Goal: Task Accomplishment & Management: Use online tool/utility

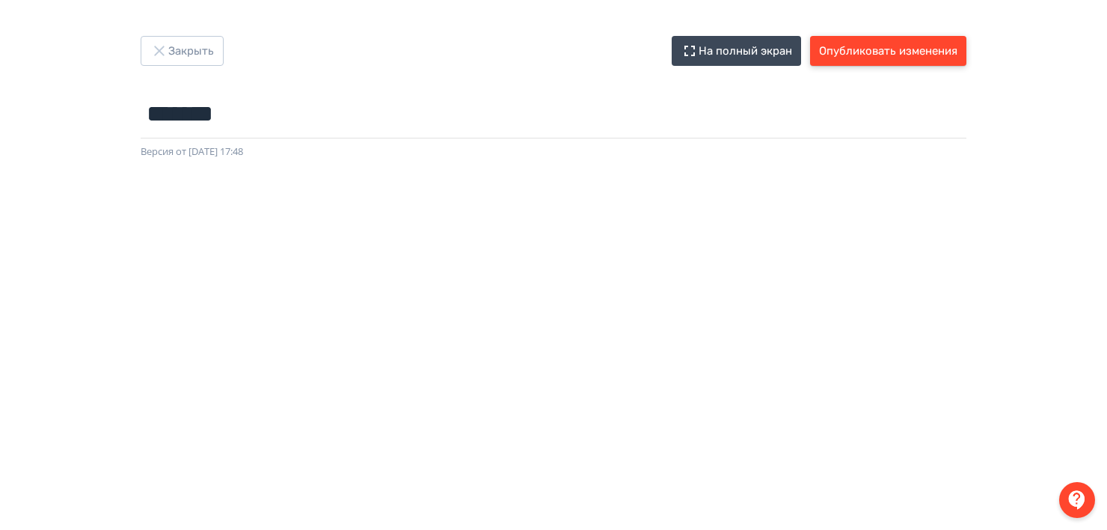
click at [920, 48] on button "Опубликовать изменения" at bounding box center [888, 51] width 156 height 30
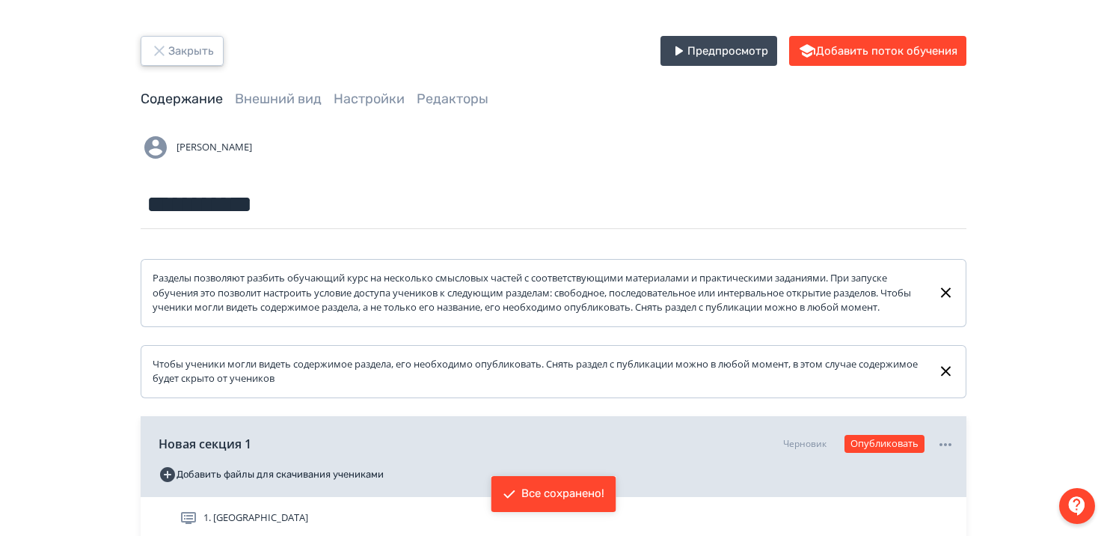
click at [206, 43] on button "Закрыть" at bounding box center [182, 51] width 83 height 30
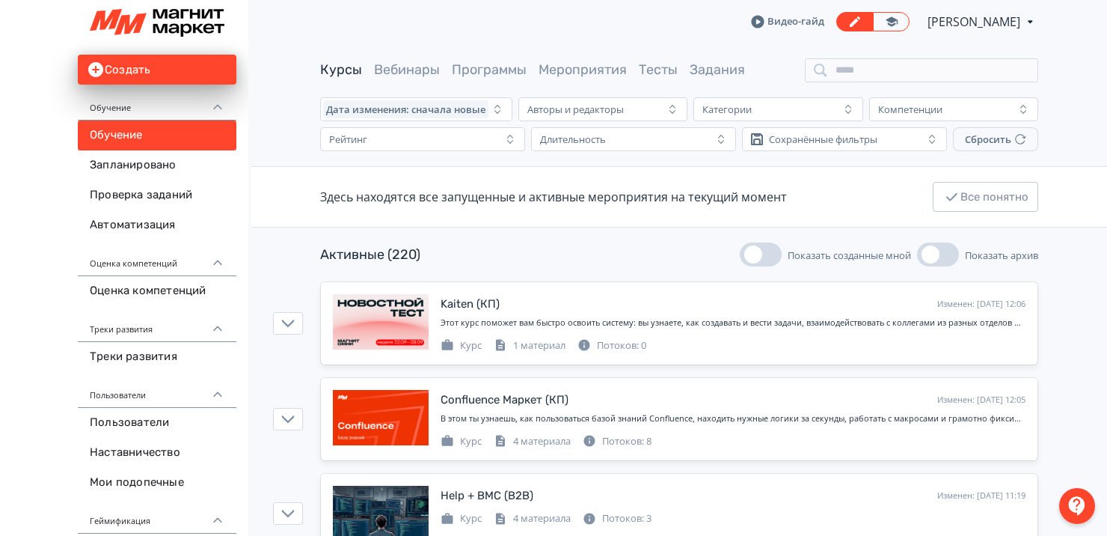
click at [993, 20] on span "[PERSON_NAME]" at bounding box center [975, 22] width 95 height 18
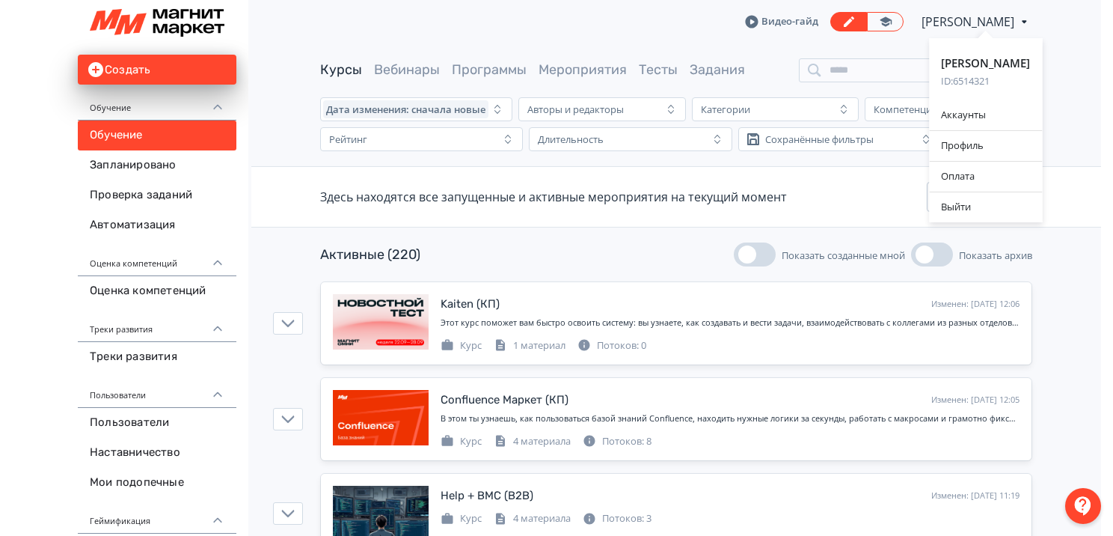
click at [595, 242] on div "[PERSON_NAME] ID: 6514321 Аккаунты Профиль Оплата Выйти" at bounding box center [556, 268] width 1113 height 536
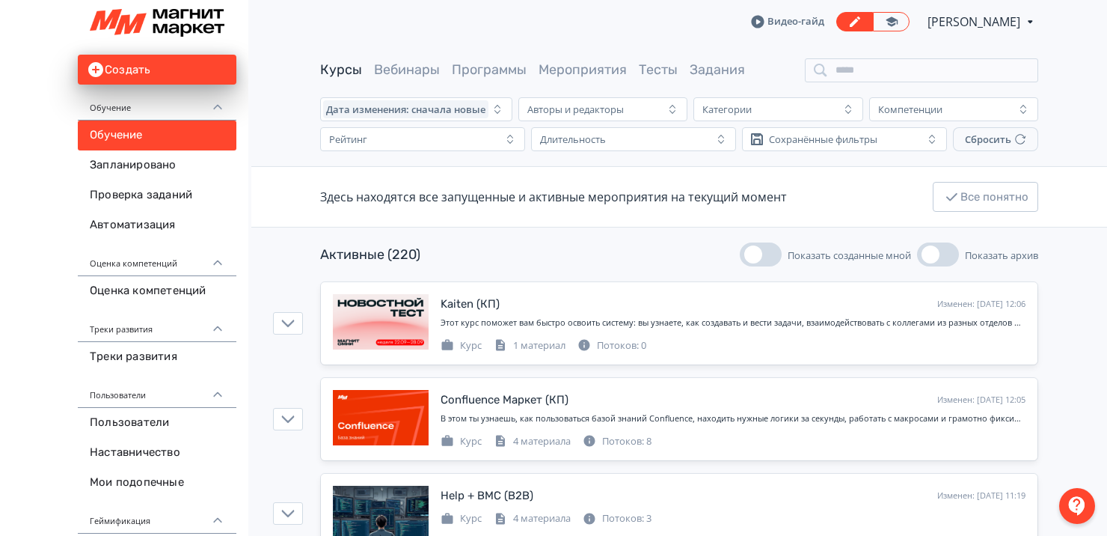
click at [969, 24] on span "[PERSON_NAME]" at bounding box center [975, 22] width 95 height 18
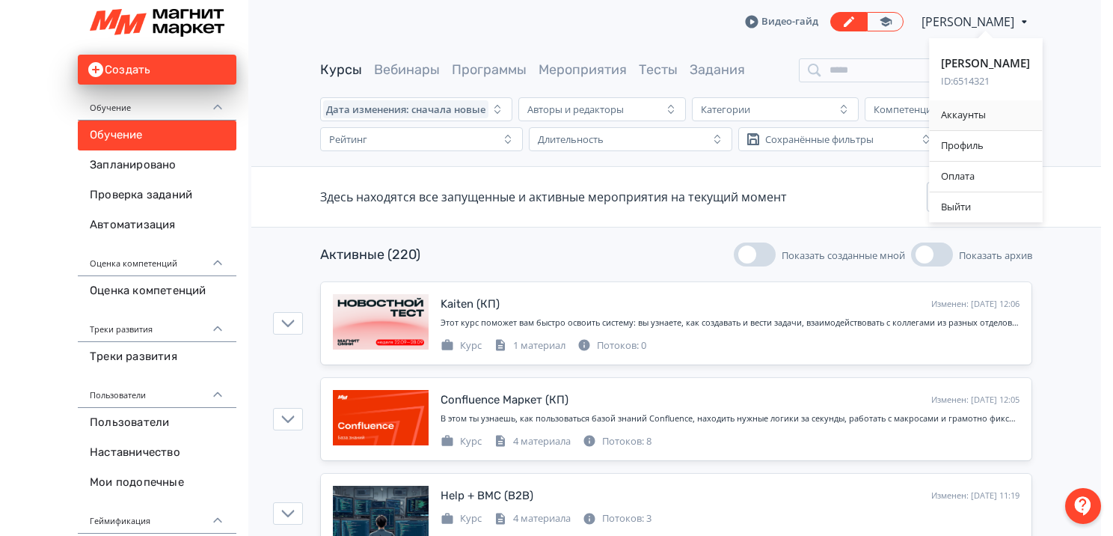
click at [970, 116] on div "Аккаунты" at bounding box center [985, 115] width 113 height 30
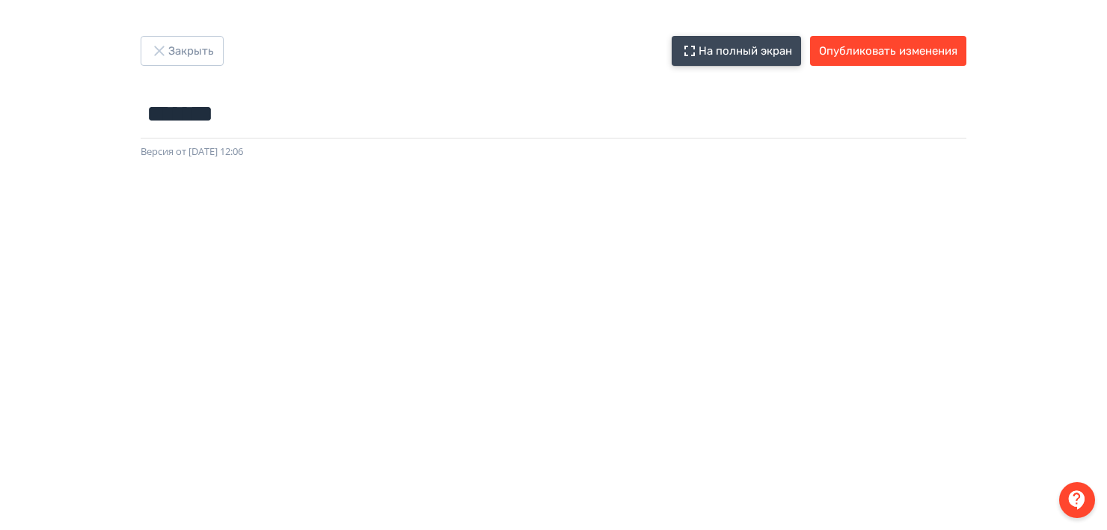
click at [731, 50] on button "На полный экран" at bounding box center [736, 51] width 129 height 30
click at [177, 45] on button "Закрыть" at bounding box center [182, 51] width 83 height 30
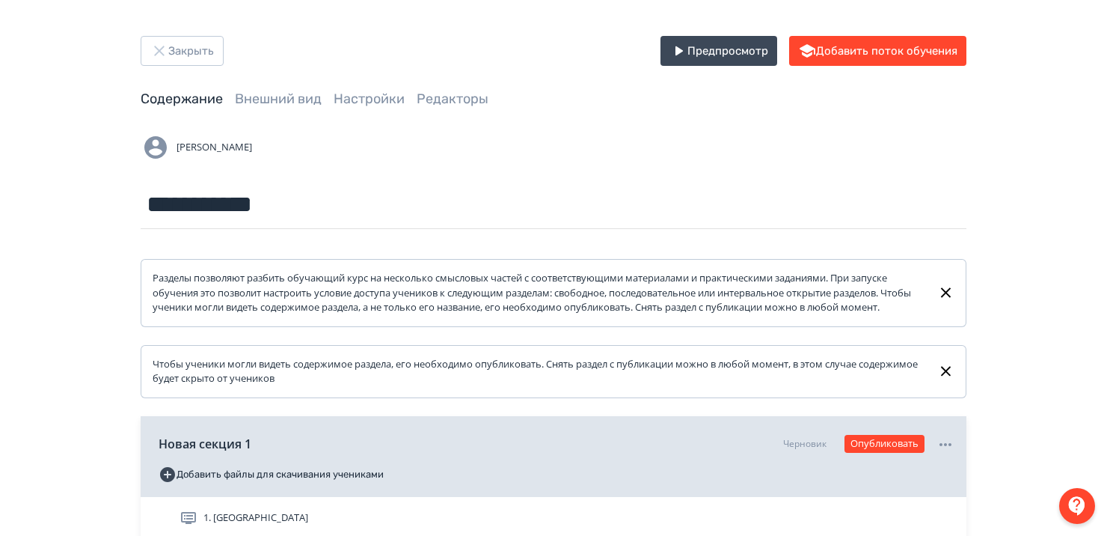
scroll to position [181, 0]
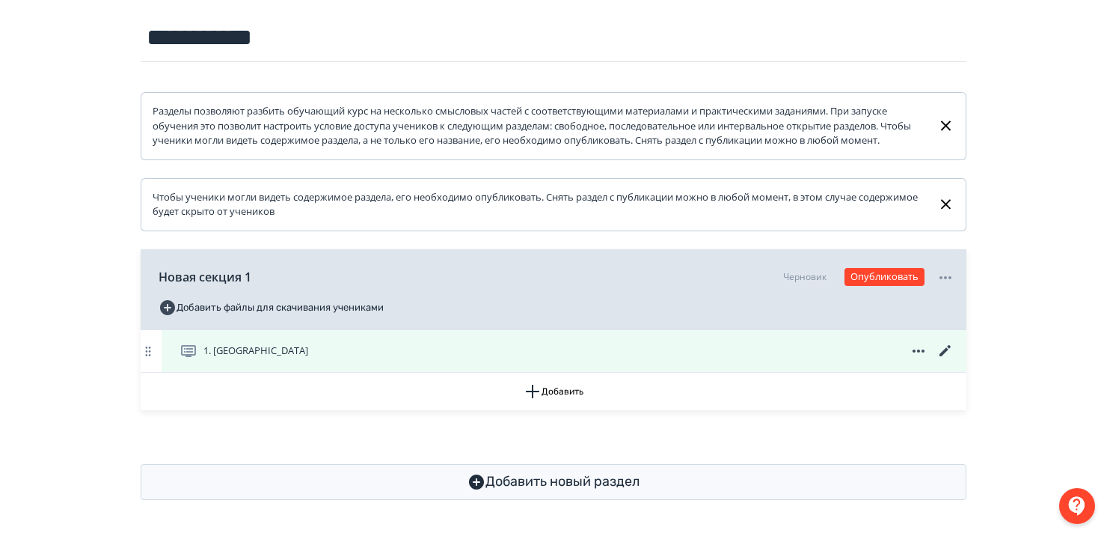
click at [388, 353] on div "1. [GEOGRAPHIC_DATA]" at bounding box center [567, 351] width 775 height 18
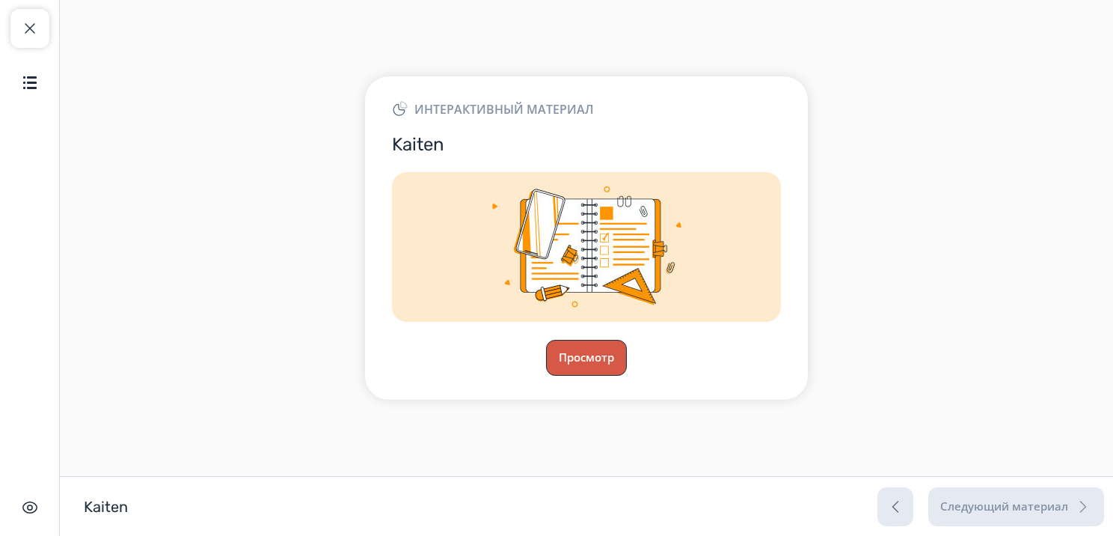
click at [614, 371] on button "Просмотр" at bounding box center [586, 358] width 81 height 36
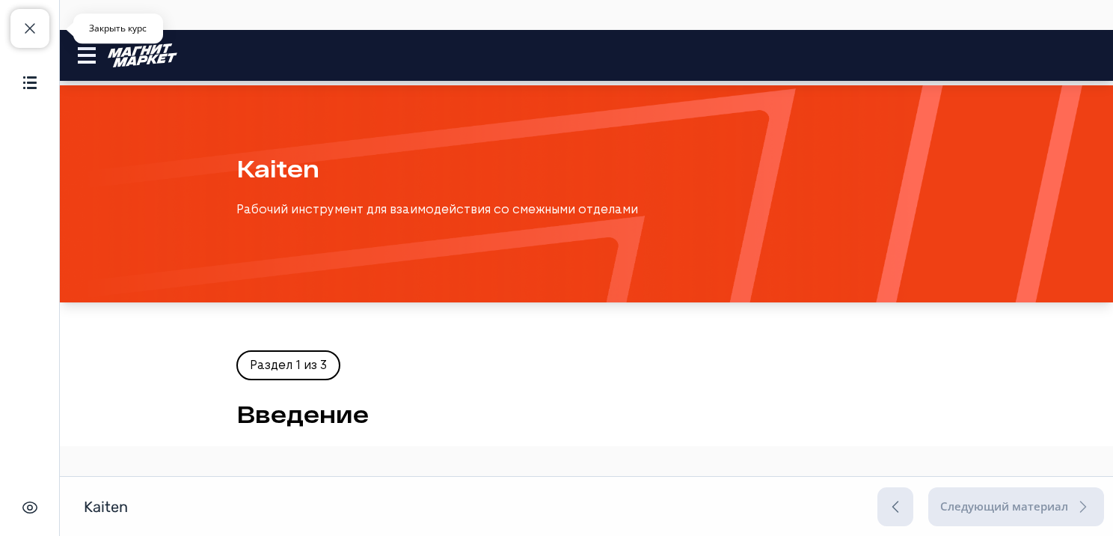
click at [34, 37] on span "button" at bounding box center [30, 28] width 18 height 18
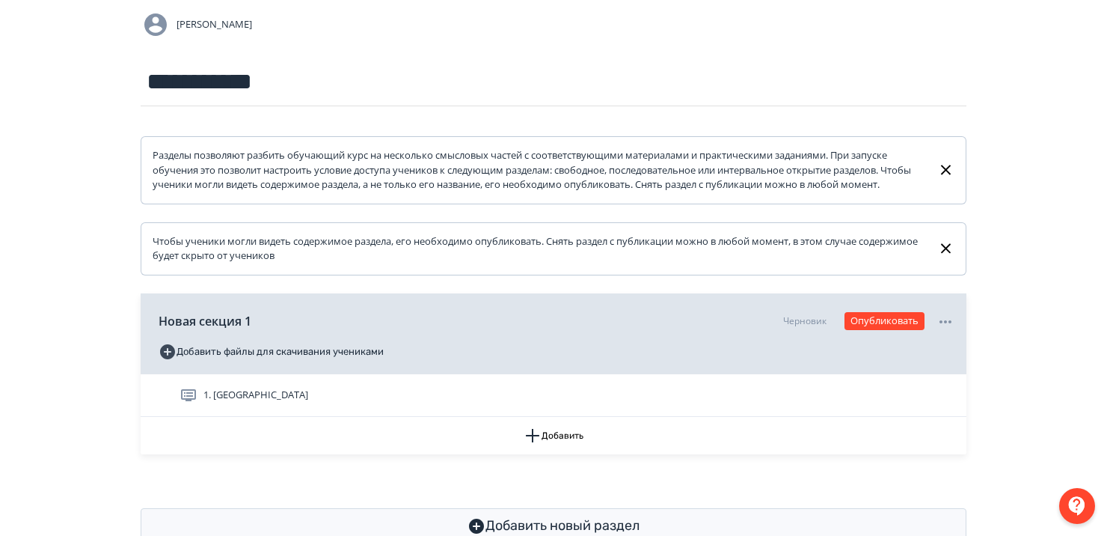
scroll to position [181, 0]
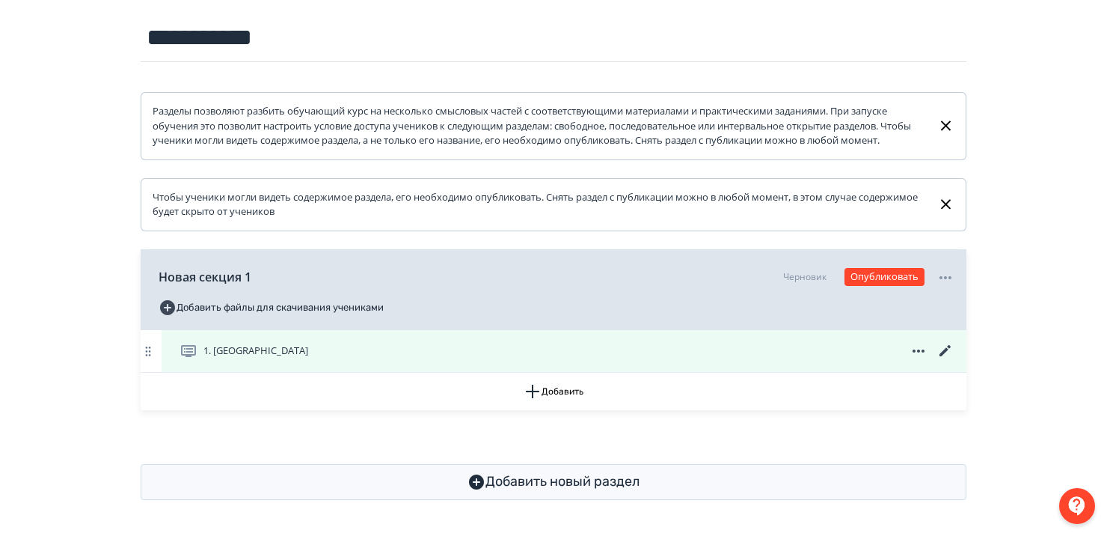
click at [942, 355] on icon at bounding box center [945, 351] width 18 height 18
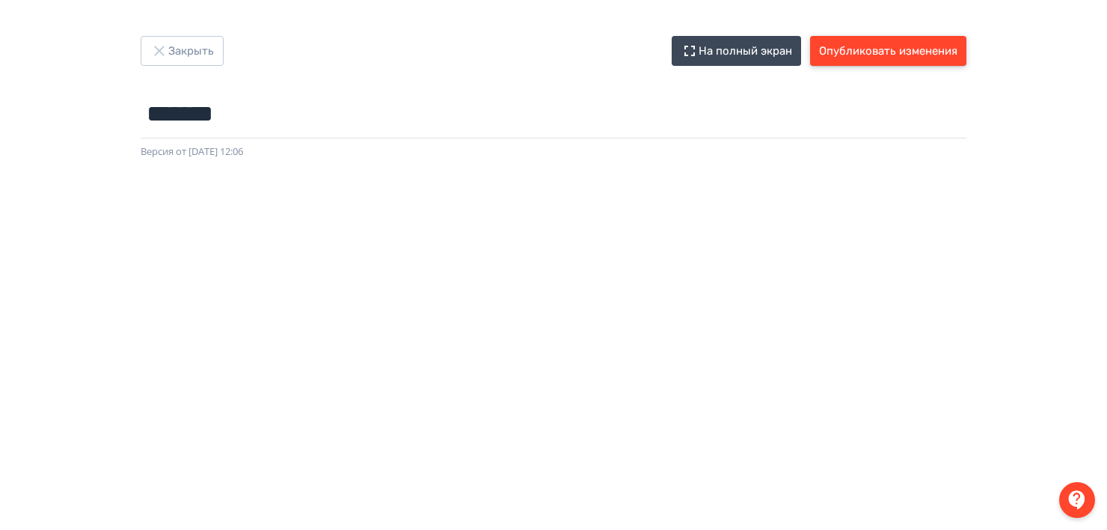
click at [868, 55] on button "Опубликовать изменения" at bounding box center [888, 51] width 156 height 30
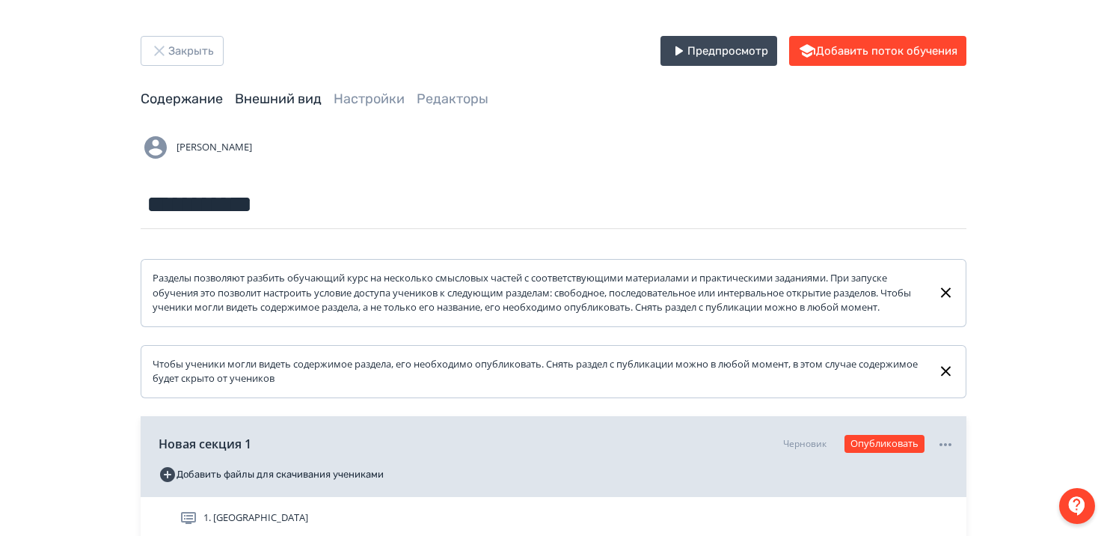
click at [260, 106] on link "Внешний вид" at bounding box center [278, 99] width 87 height 16
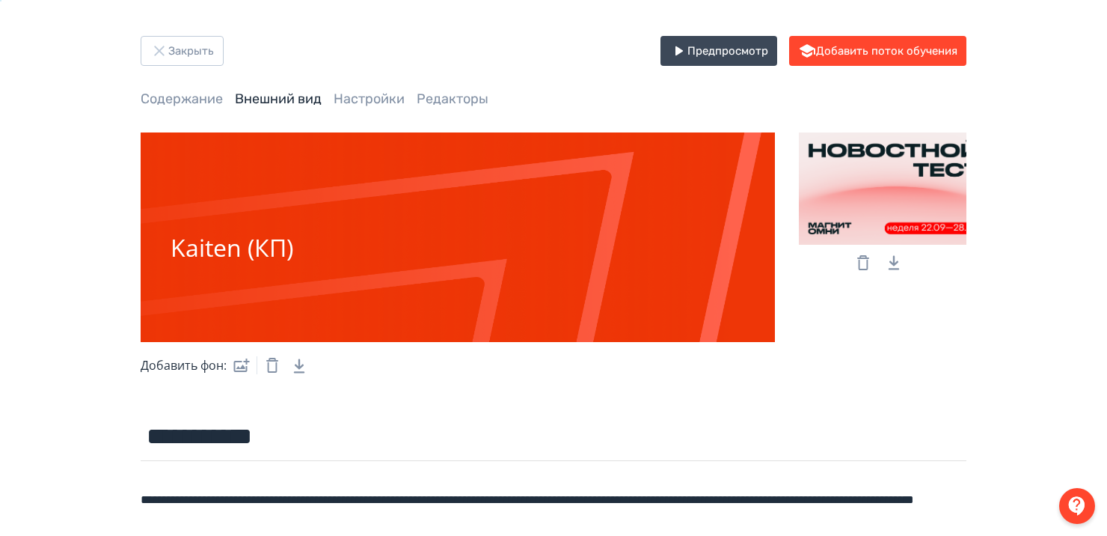
click at [874, 171] on div at bounding box center [883, 188] width 168 height 112
click at [0, 0] on input "file" at bounding box center [0, 0] width 0 height 0
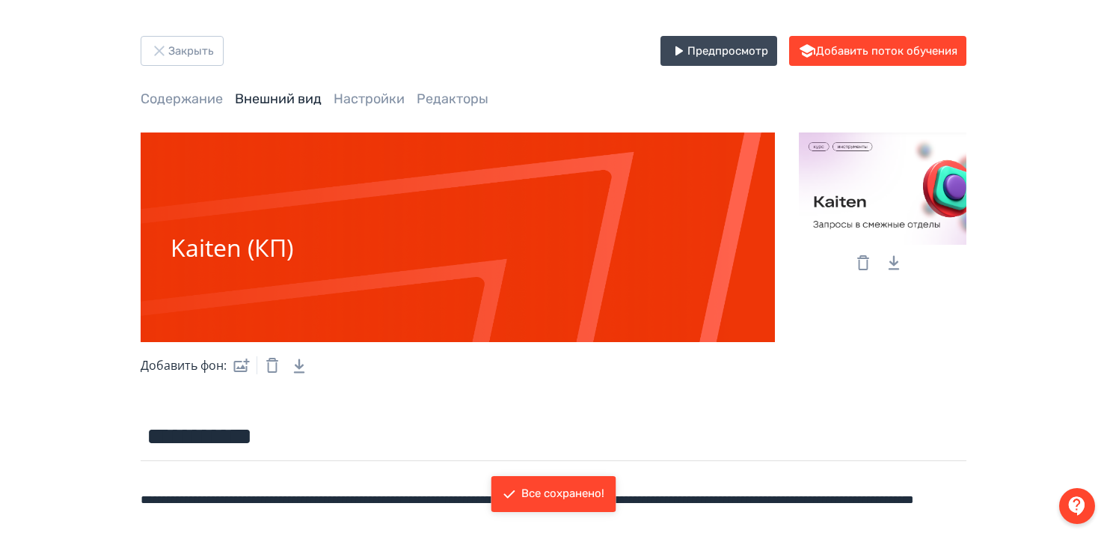
click at [238, 363] on label at bounding box center [239, 365] width 24 height 30
click at [0, 0] on input "file" at bounding box center [0, 0] width 0 height 0
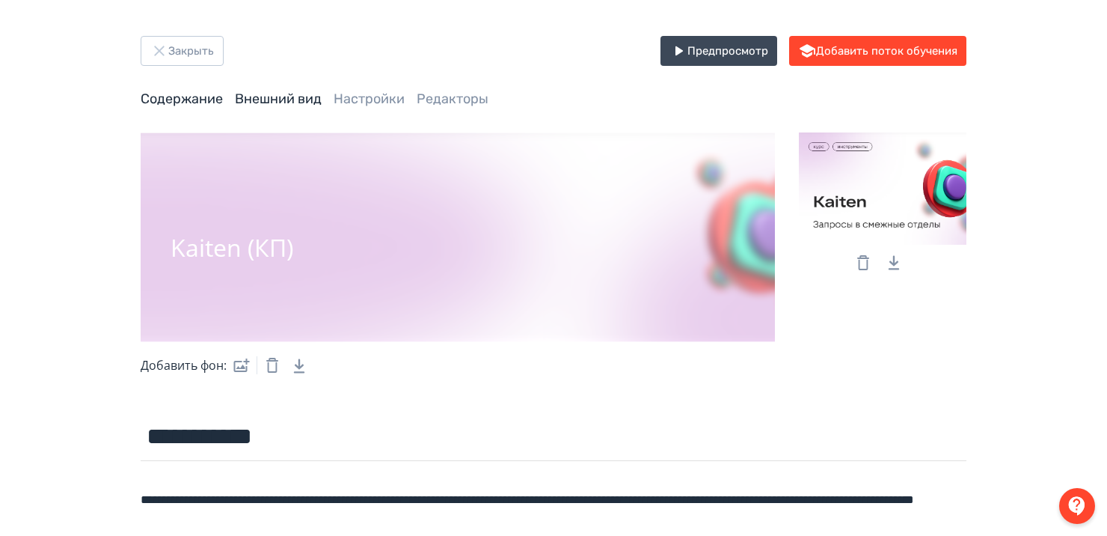
click at [198, 106] on link "Содержание" at bounding box center [182, 99] width 82 height 16
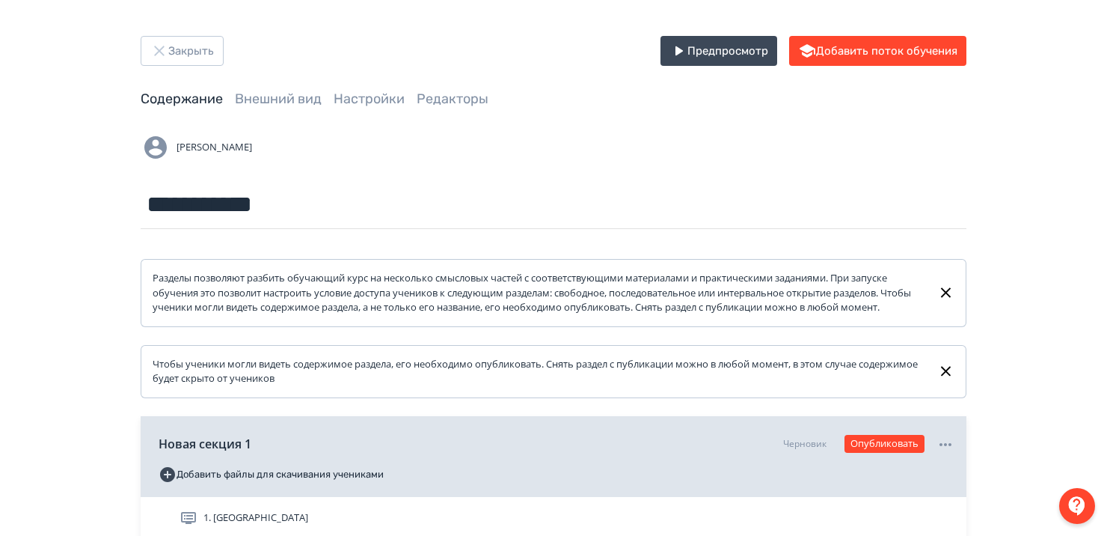
scroll to position [180, 0]
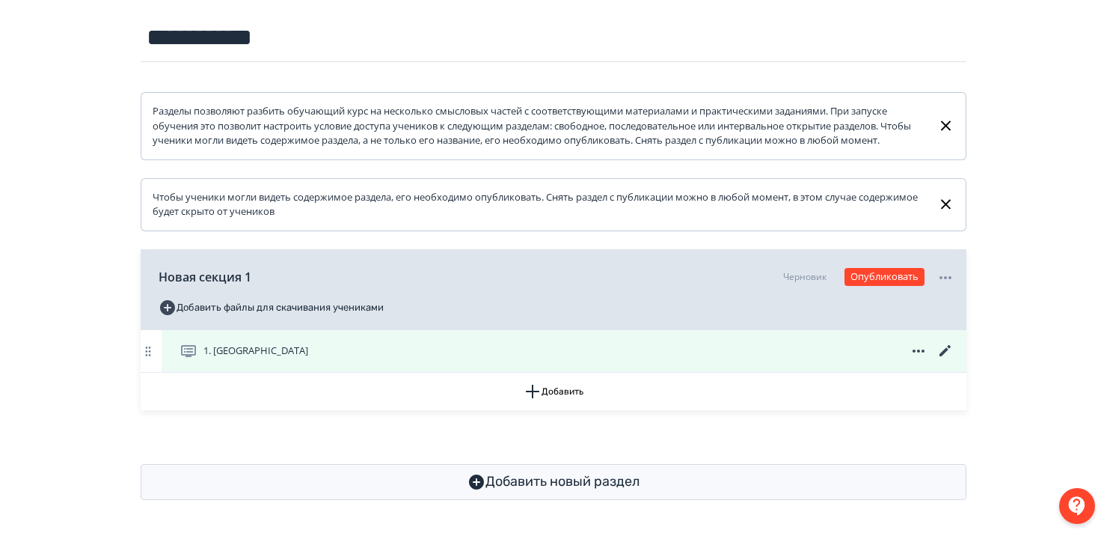
click at [942, 349] on icon at bounding box center [945, 351] width 18 height 18
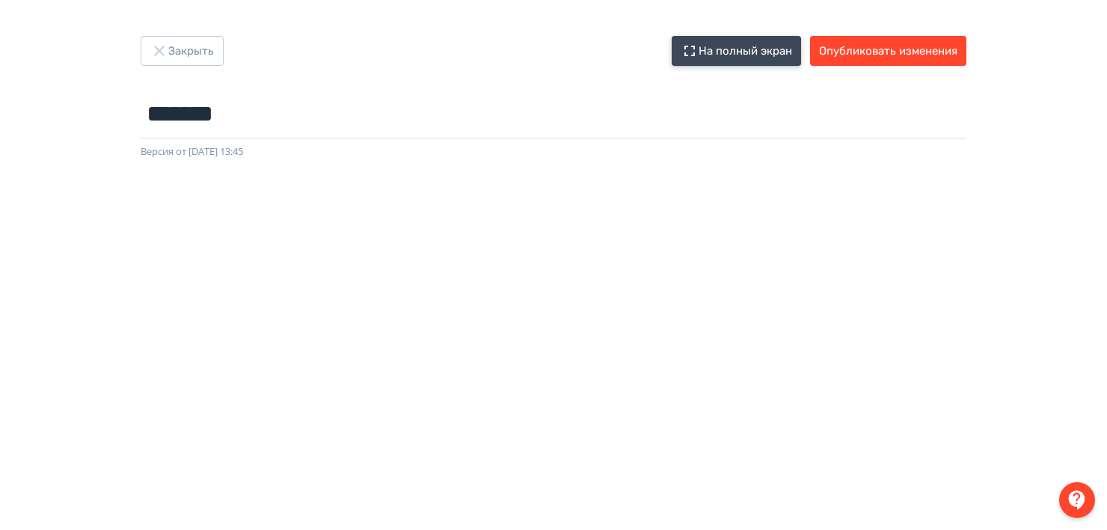
click at [757, 63] on button "На полный экран" at bounding box center [736, 51] width 129 height 30
click at [898, 36] on button "Опубликовать изменения" at bounding box center [888, 51] width 156 height 30
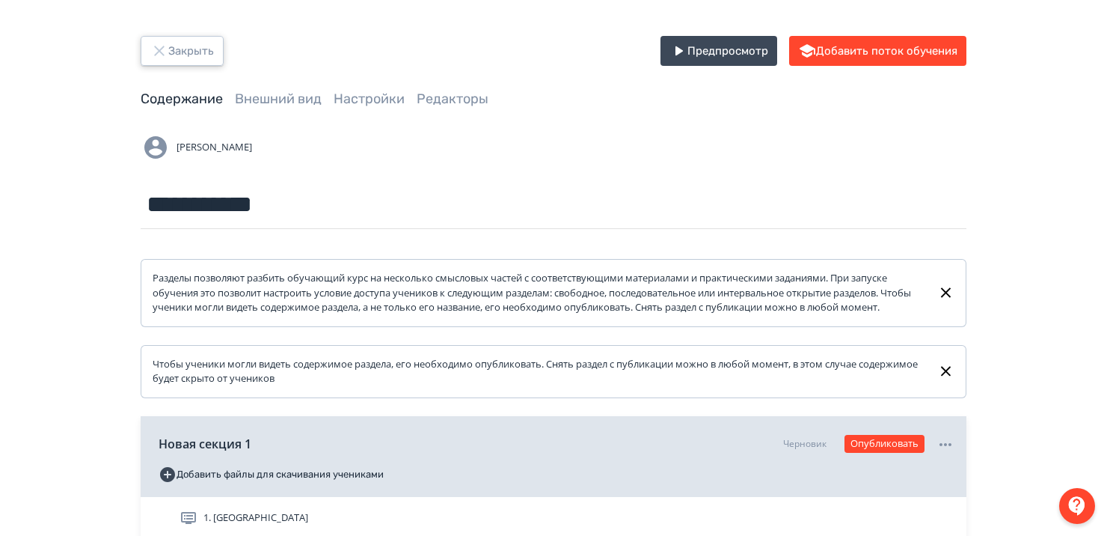
click at [207, 49] on button "Закрыть" at bounding box center [182, 51] width 83 height 30
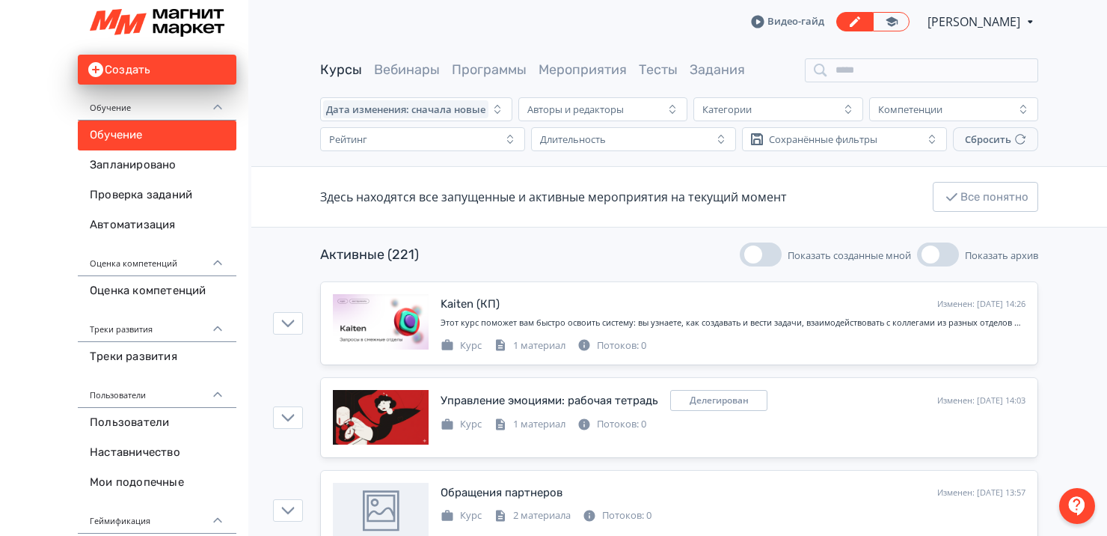
click at [954, 19] on span "[PERSON_NAME]" at bounding box center [975, 22] width 95 height 18
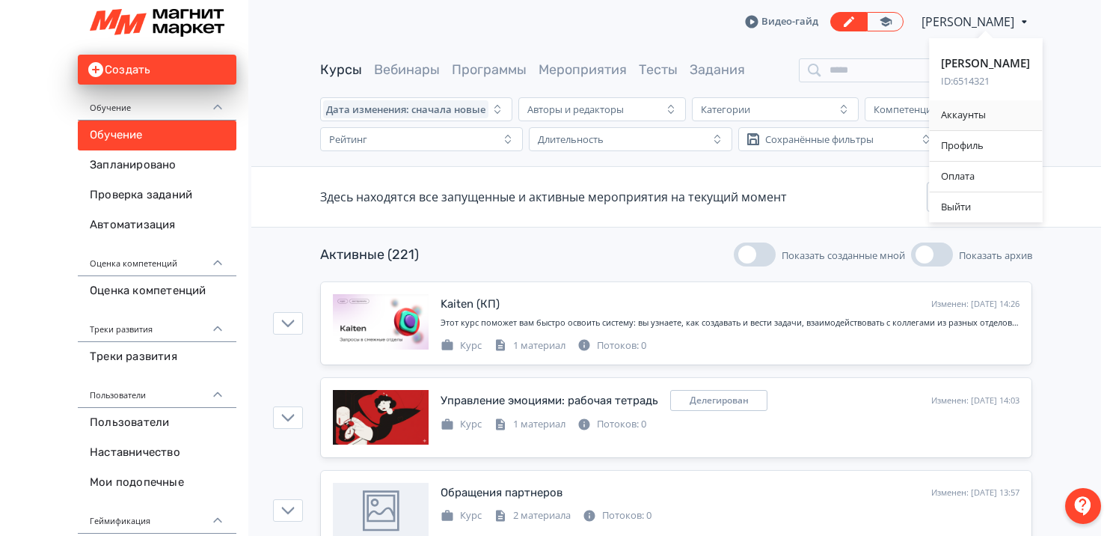
click at [969, 108] on div "Аккаунты" at bounding box center [985, 115] width 113 height 30
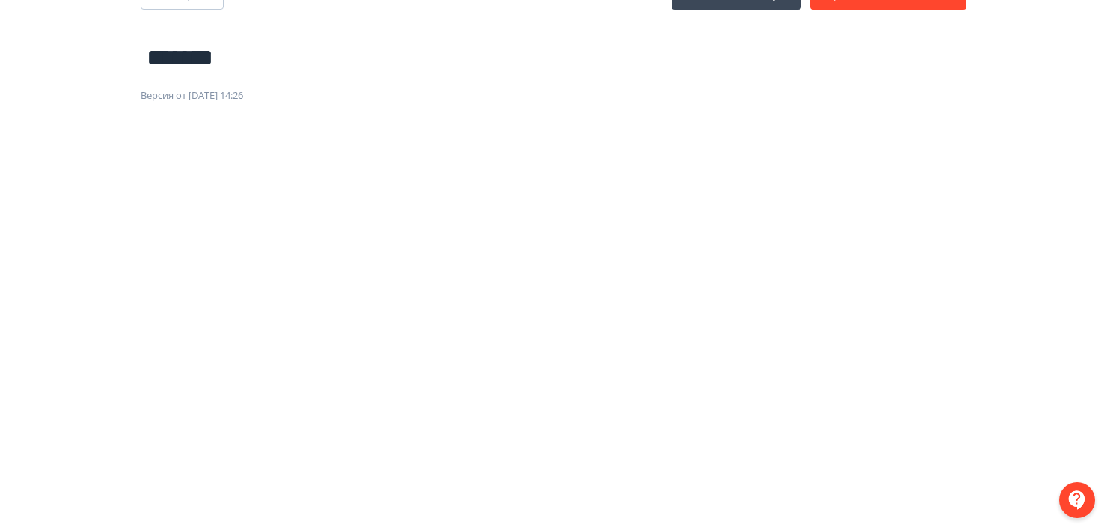
scroll to position [57, 3]
